Goal: Information Seeking & Learning: Learn about a topic

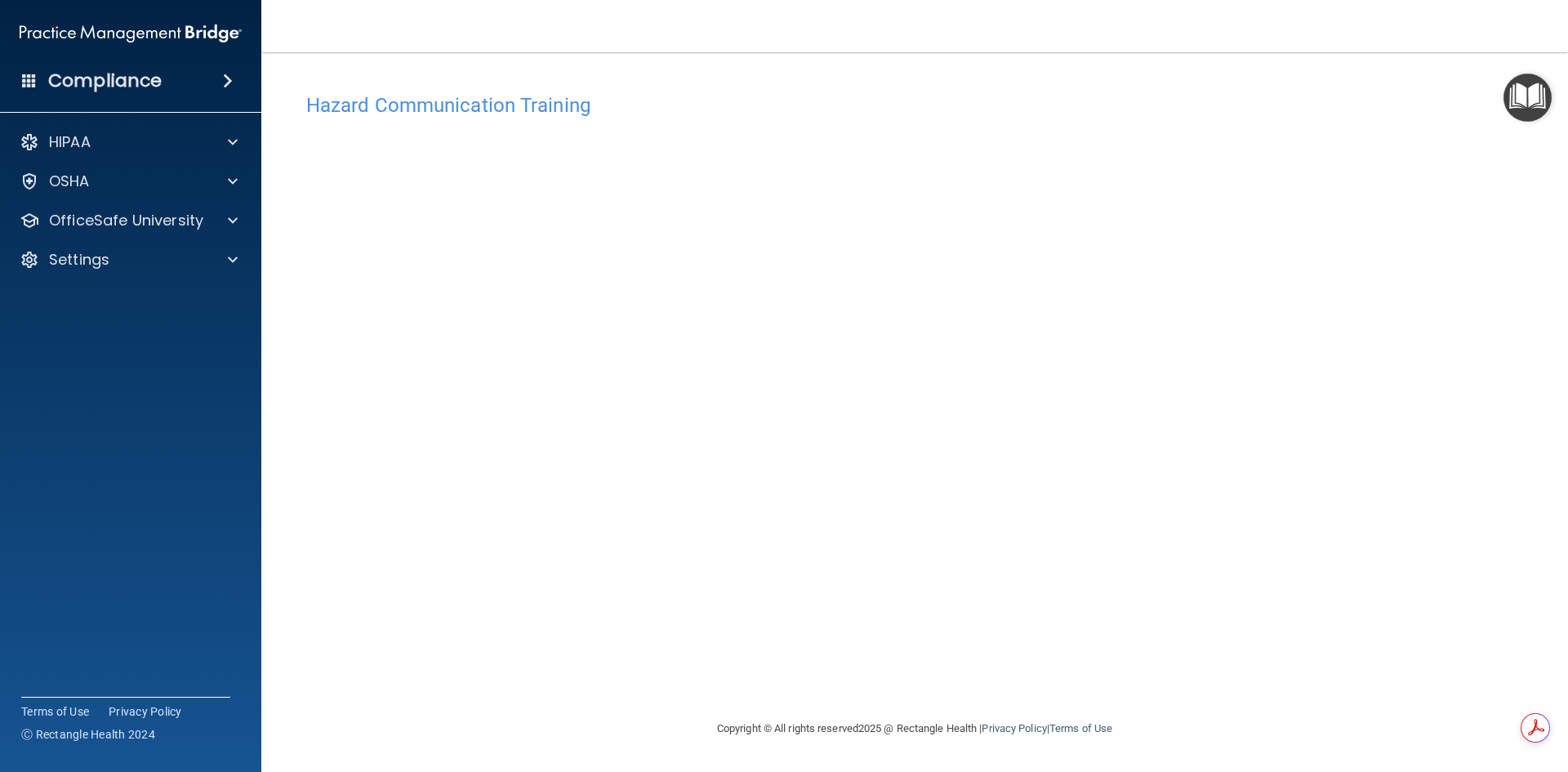
click at [1531, 92] on img "Open Resource Center" at bounding box center [1527, 98] width 48 height 48
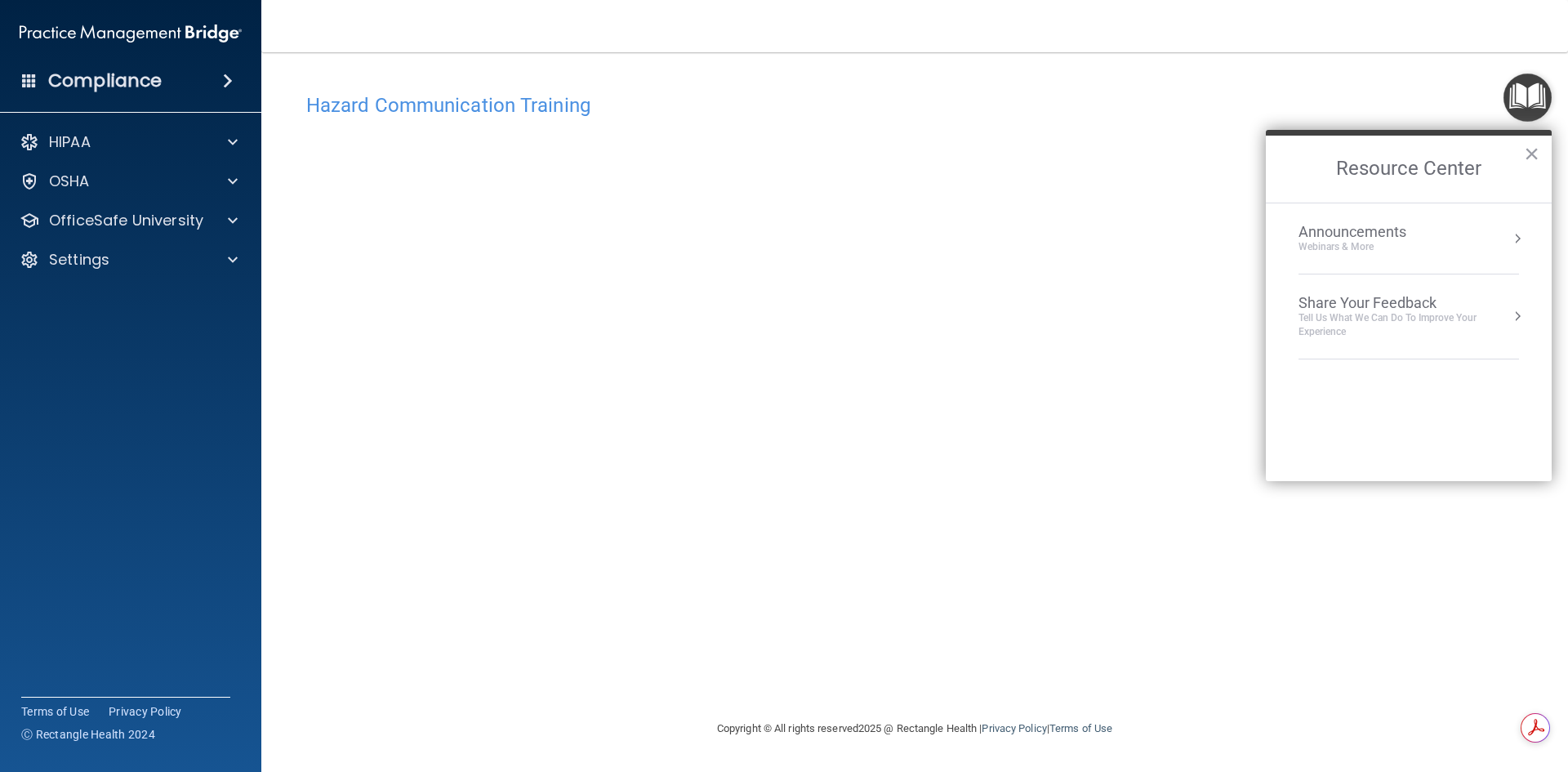
click at [1542, 150] on h2 "Resource Center" at bounding box center [1408, 169] width 285 height 67
click at [1530, 152] on button "×" at bounding box center [1531, 154] width 15 height 27
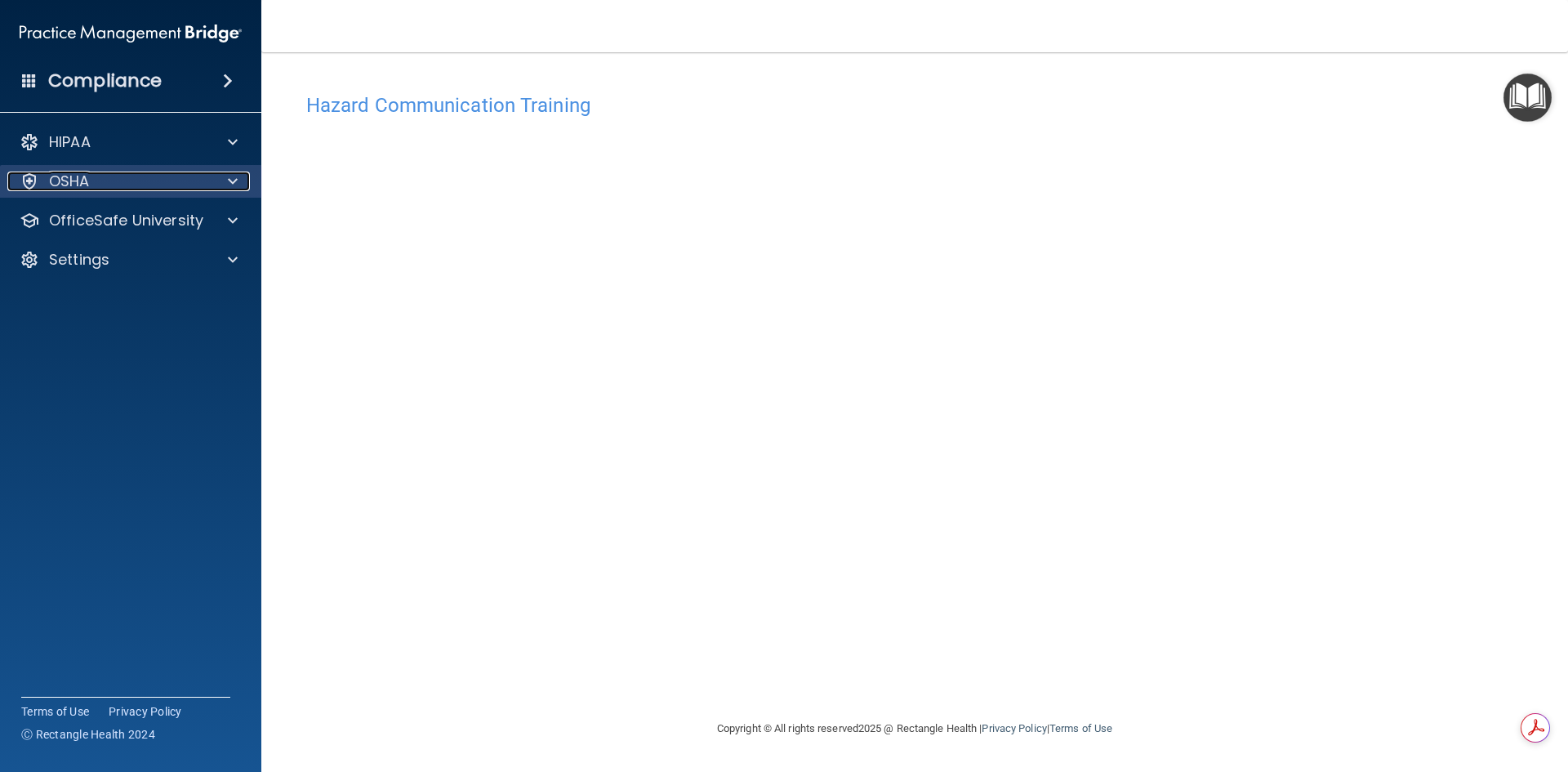
click at [148, 183] on div "OSHA" at bounding box center [109, 181] width 203 height 20
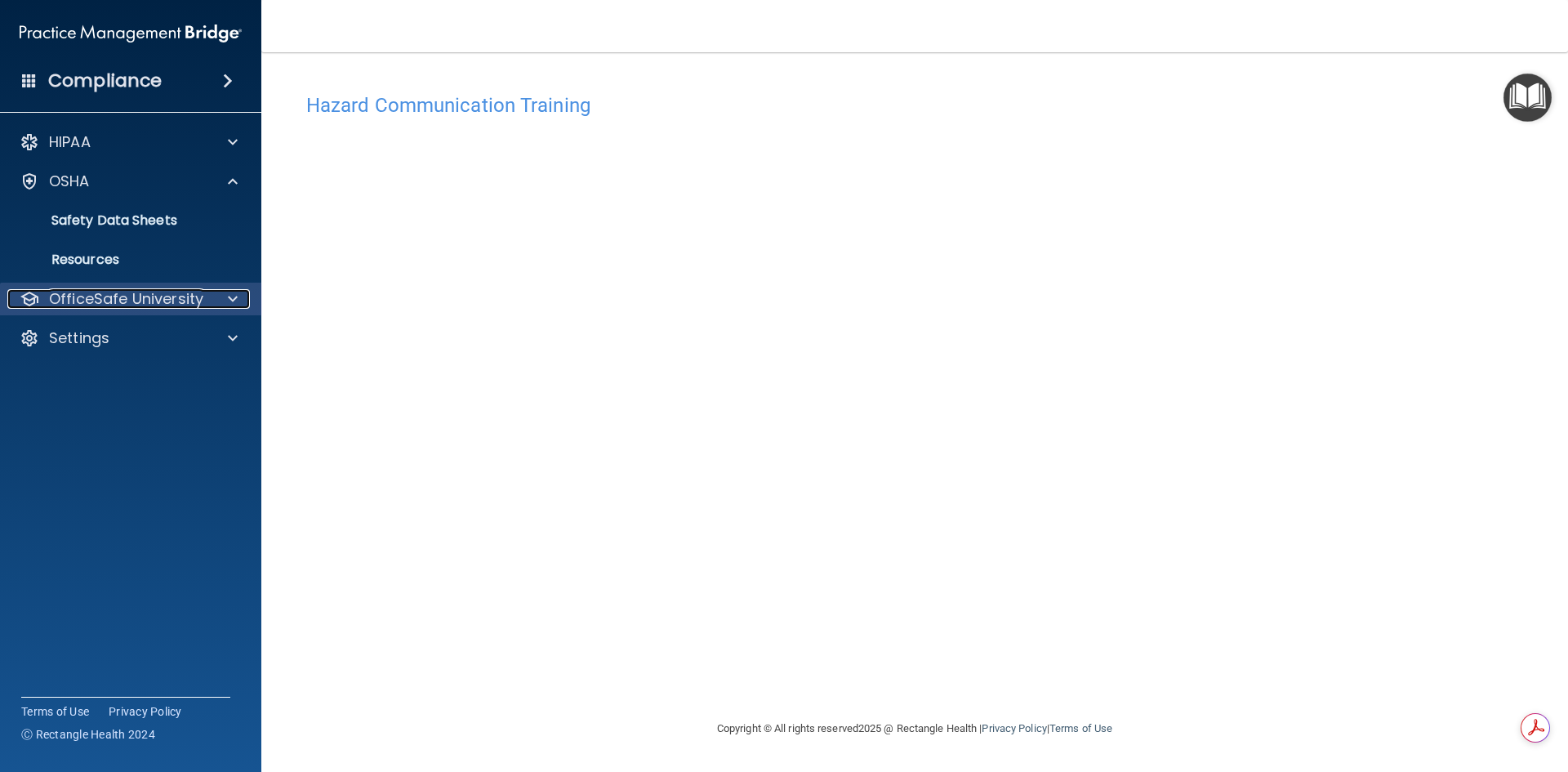
click at [105, 292] on p "OfficeSafe University" at bounding box center [126, 299] width 155 height 20
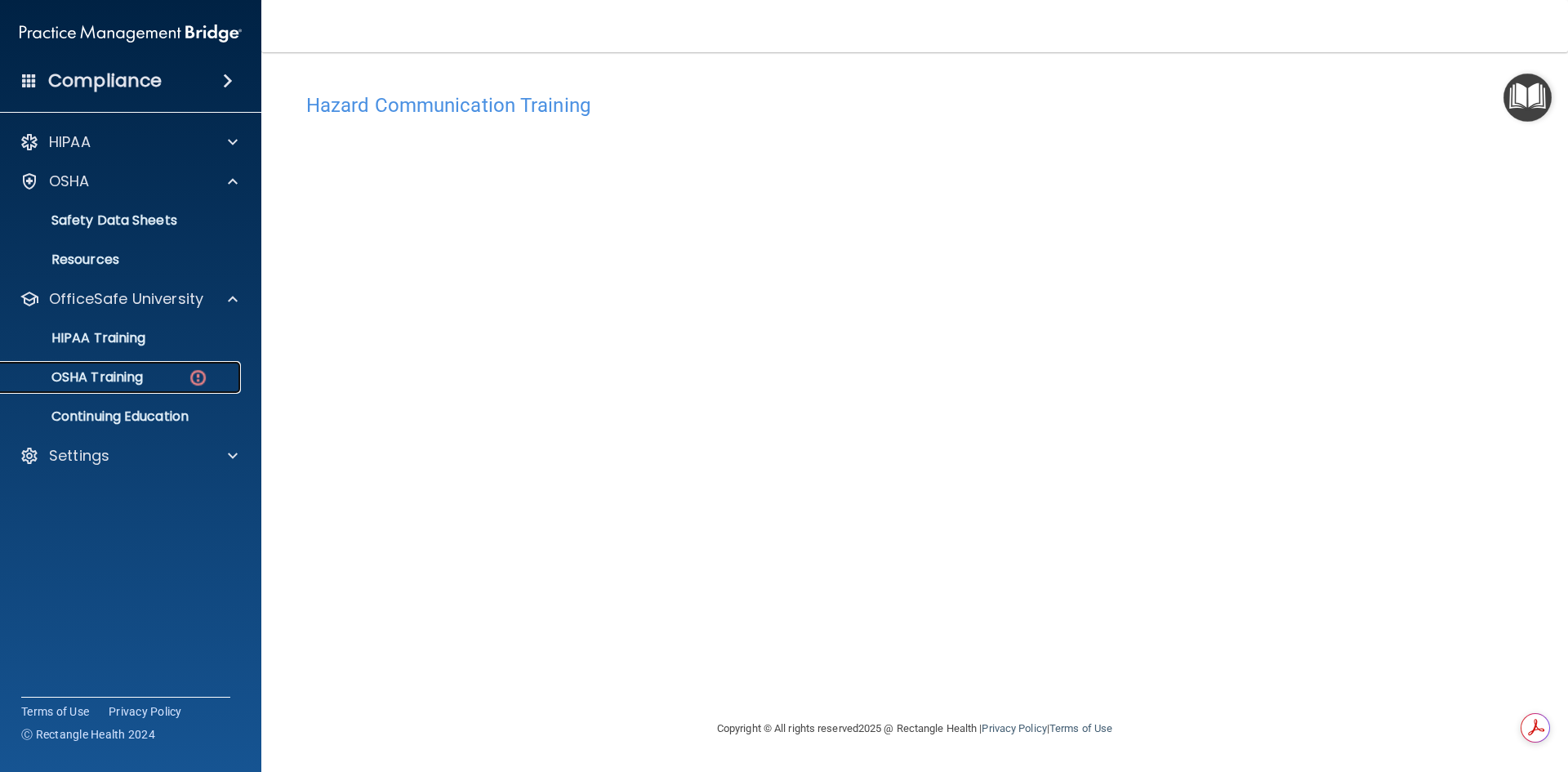
click at [116, 377] on p "OSHA Training" at bounding box center [77, 377] width 133 height 16
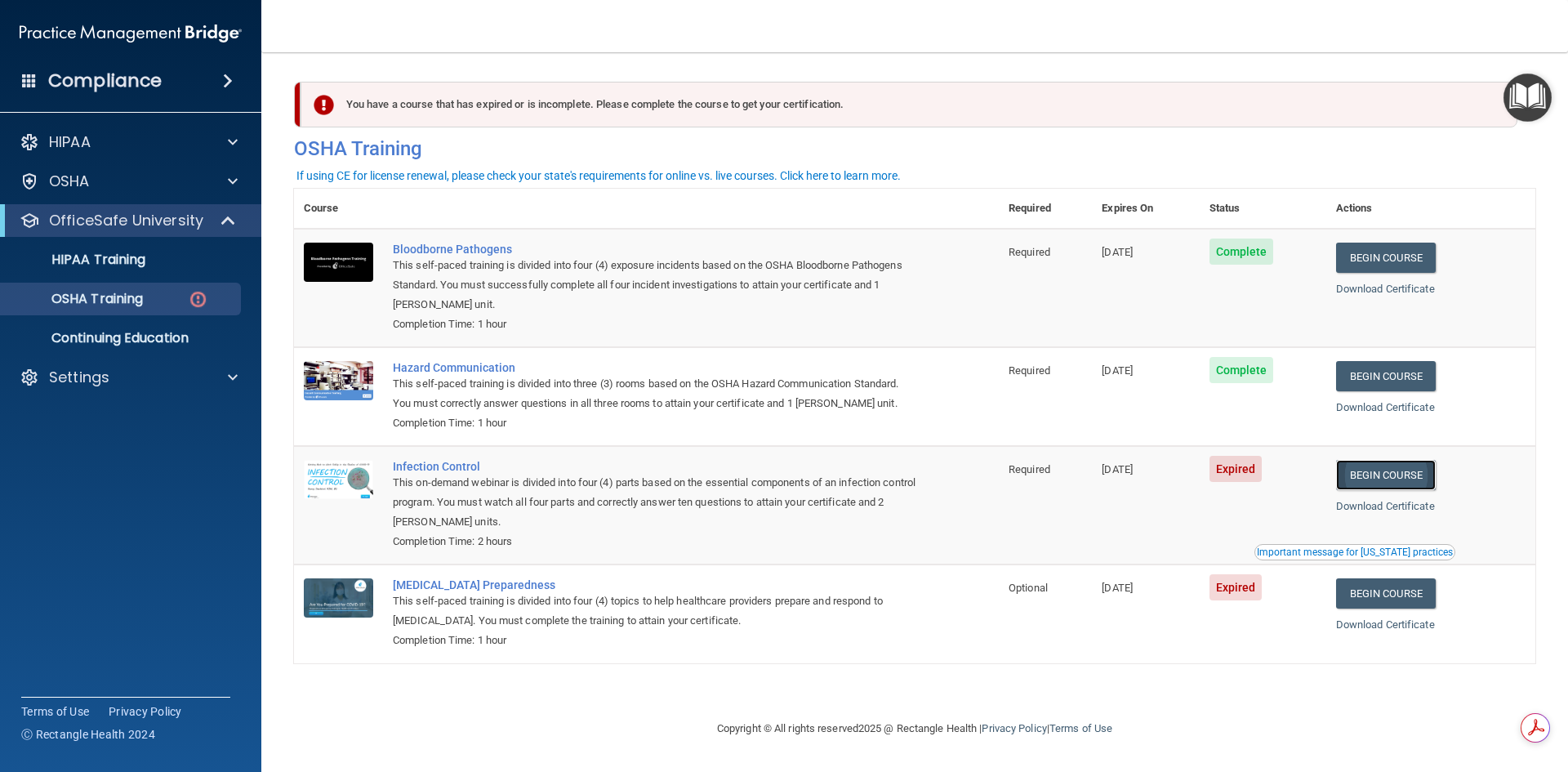
click at [1392, 476] on link "Begin Course" at bounding box center [1385, 475] width 100 height 30
click at [133, 295] on p "OSHA Training" at bounding box center [77, 299] width 133 height 16
click at [114, 255] on p "HIPAA Training" at bounding box center [78, 259] width 135 height 16
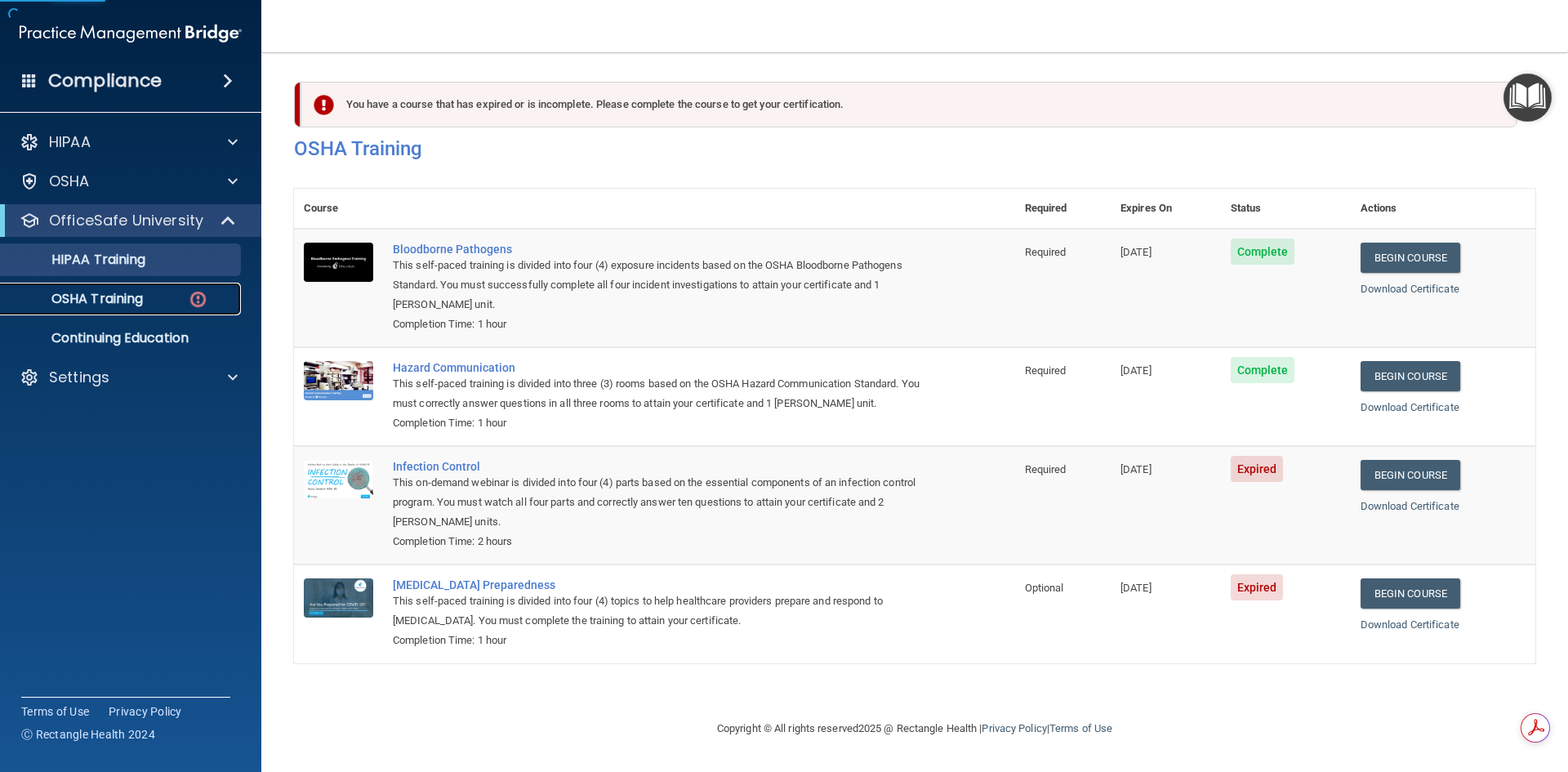
click at [128, 297] on p "OSHA Training" at bounding box center [77, 299] width 133 height 16
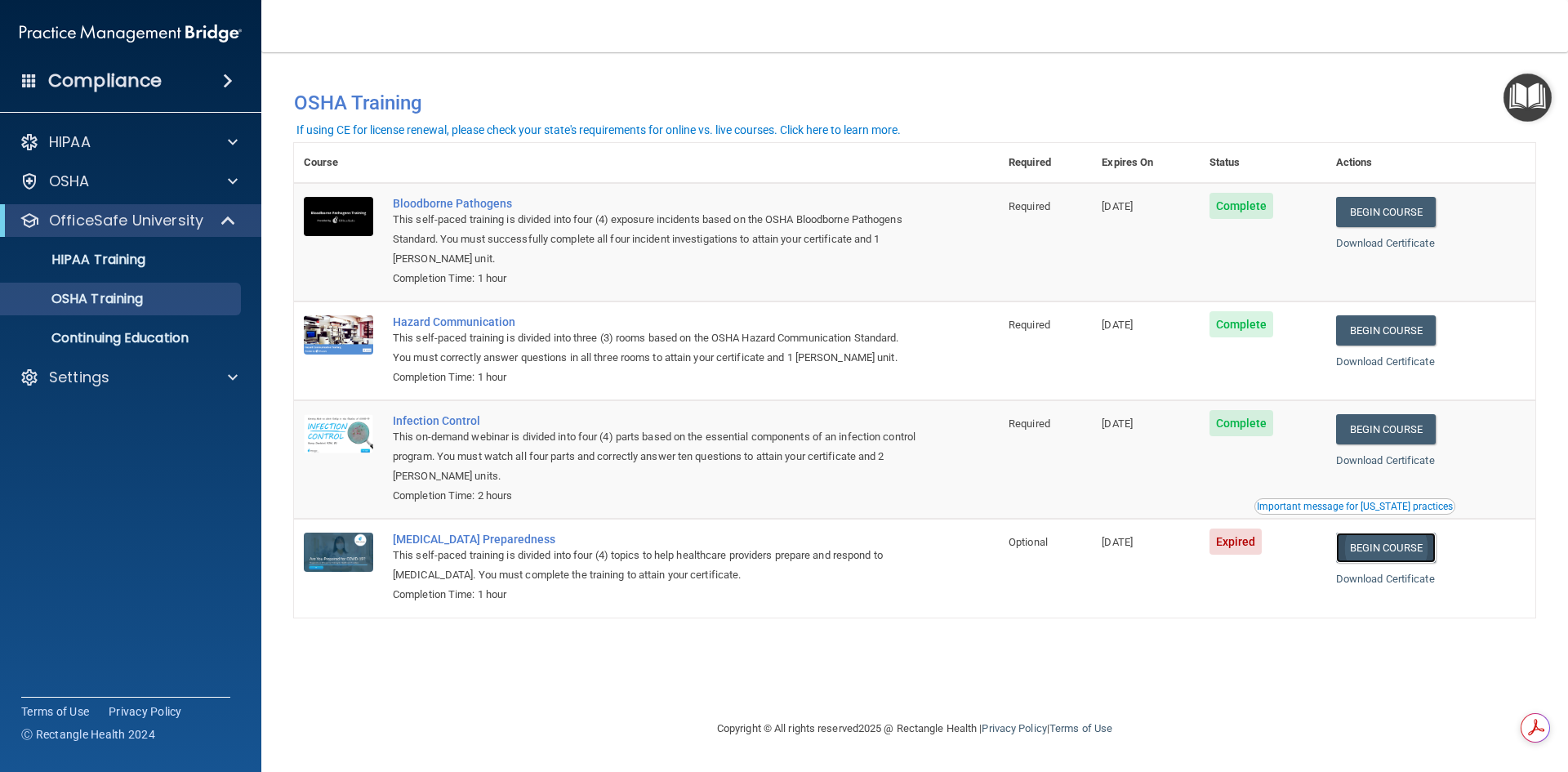
click at [1386, 550] on link "Begin Course" at bounding box center [1385, 548] width 100 height 30
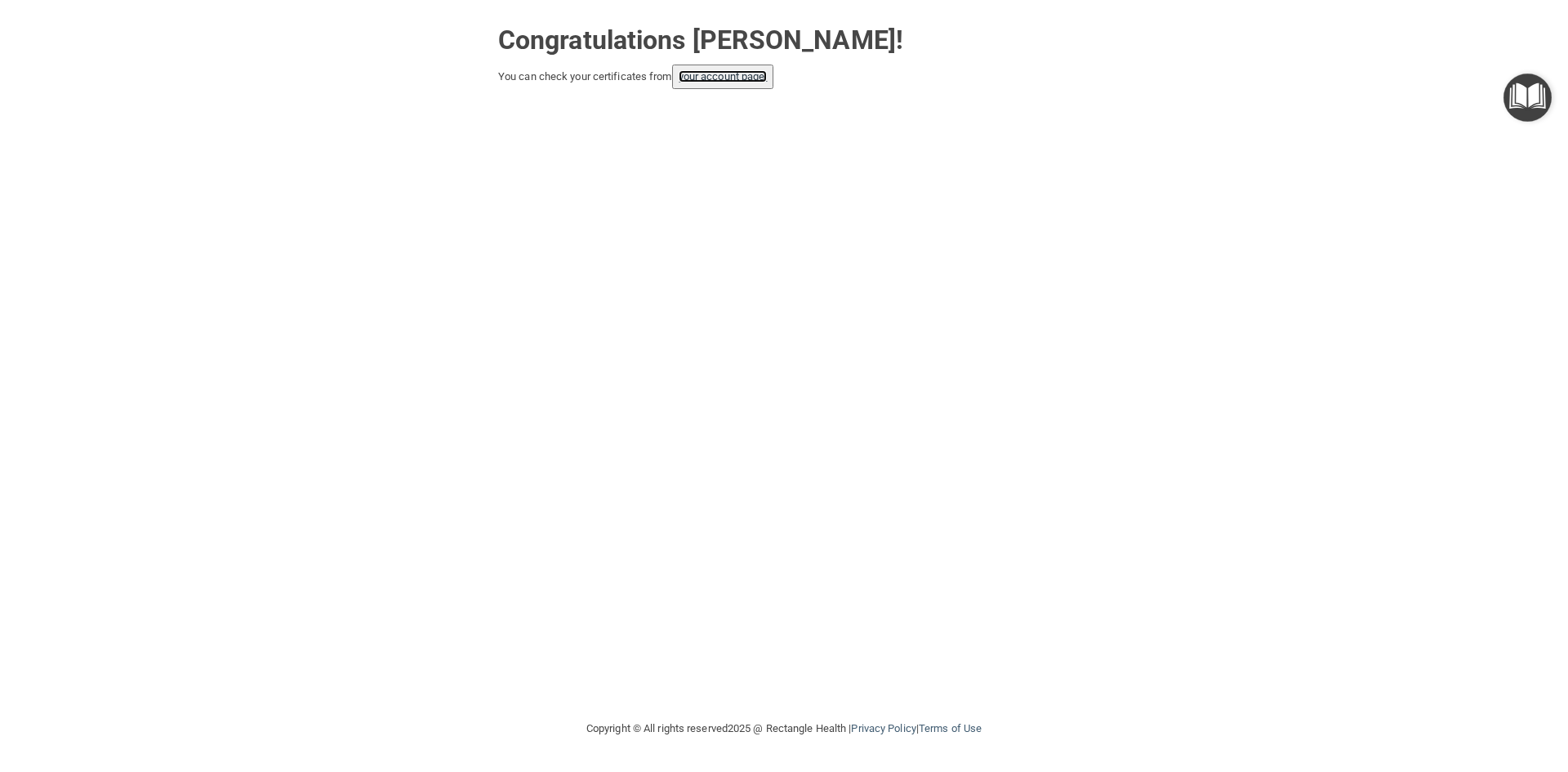
click at [721, 81] on link "your account page!" at bounding box center [723, 76] width 89 height 12
